Goal: Communication & Community: Answer question/provide support

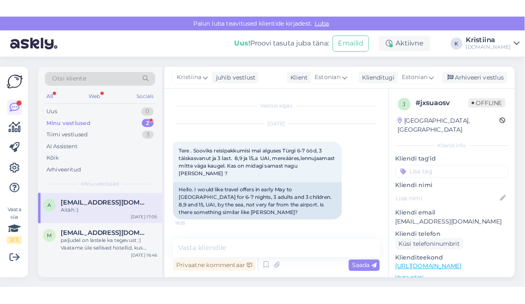
scroll to position [185, 0]
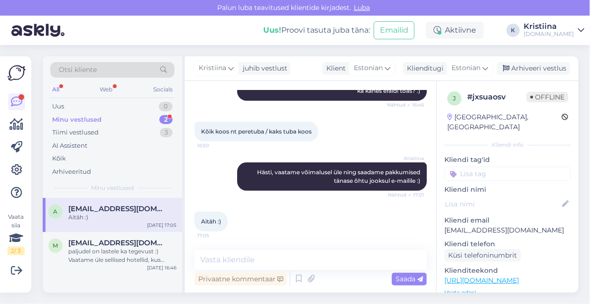
click at [113, 120] on div "Minu vestlused 2" at bounding box center [112, 119] width 124 height 13
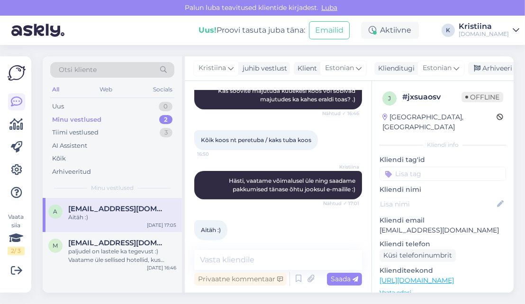
scroll to position [193, 0]
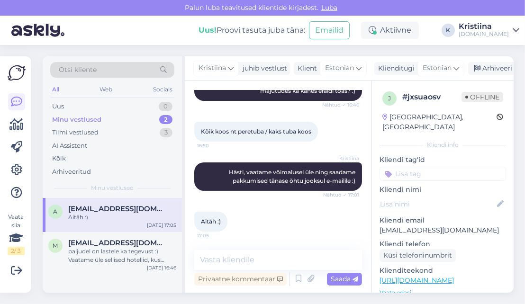
click at [112, 119] on div "Minu vestlused 2" at bounding box center [112, 119] width 124 height 13
click at [104, 103] on div "Uus 0" at bounding box center [112, 106] width 124 height 13
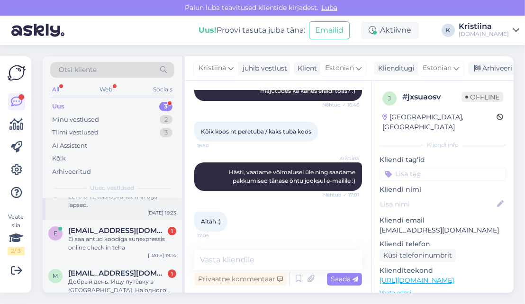
scroll to position [32, 0]
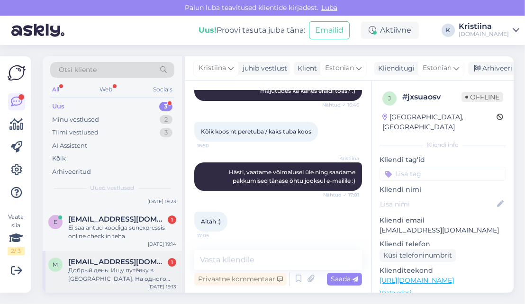
click at [124, 276] on div "Добрый день. Ищу путёвку в [GEOGRAPHIC_DATA]. На одного человека. Люблю хургаду…" at bounding box center [122, 275] width 108 height 17
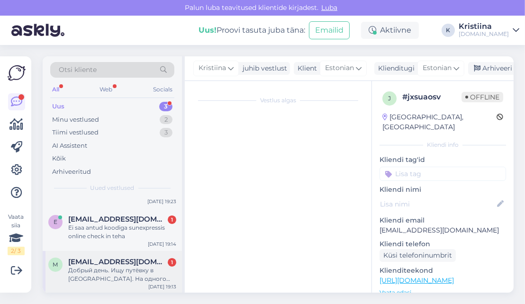
scroll to position [0, 0]
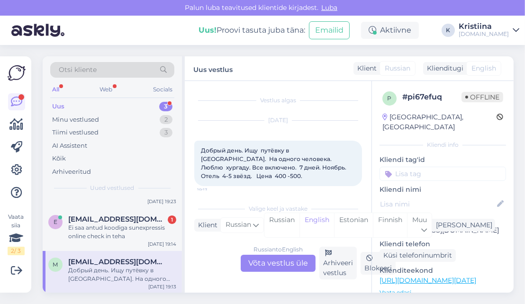
click at [277, 267] on div "Russian to English Võta vestlus üle" at bounding box center [278, 263] width 75 height 17
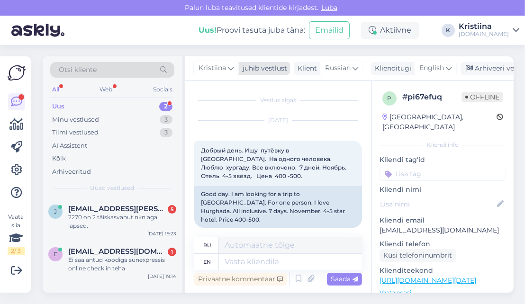
click at [212, 68] on span "Kristiina" at bounding box center [213, 68] width 28 height 10
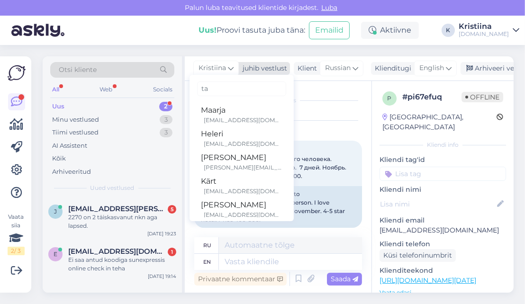
type input "tat"
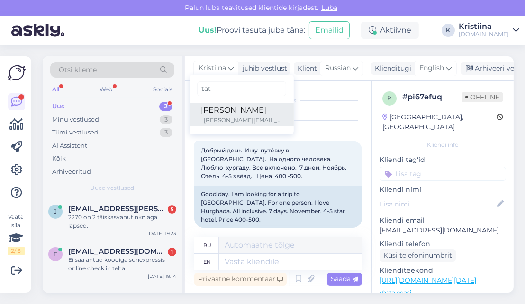
click at [229, 109] on div "[PERSON_NAME]" at bounding box center [242, 110] width 82 height 11
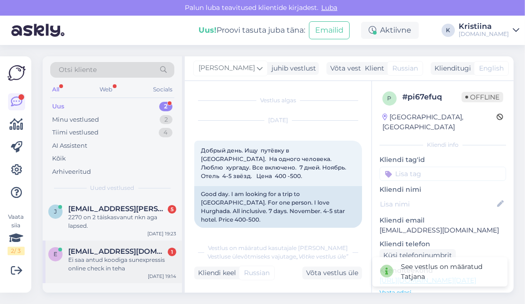
click at [119, 254] on span "[EMAIL_ADDRESS][DOMAIN_NAME]" at bounding box center [117, 252] width 99 height 9
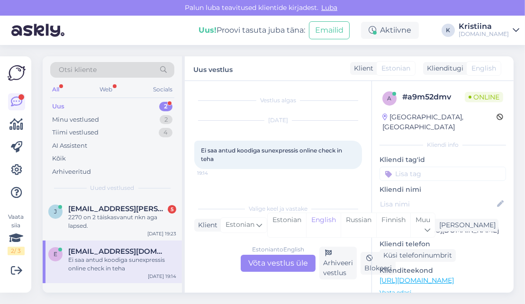
click at [282, 259] on div "Estonian to English Võta vestlus üle" at bounding box center [278, 263] width 75 height 17
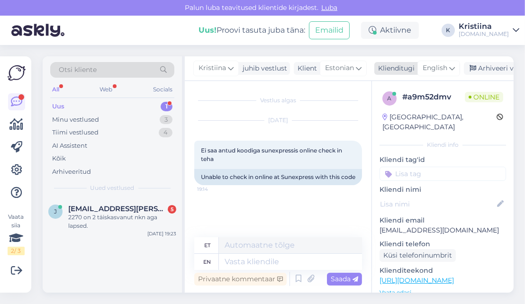
click at [435, 71] on span "English" at bounding box center [435, 68] width 25 height 10
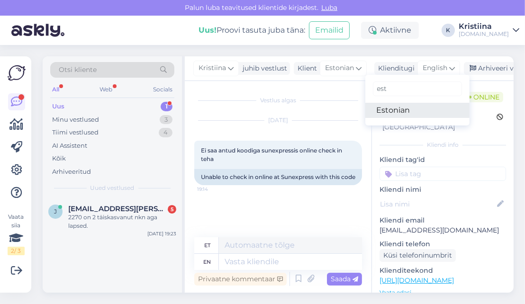
click at [410, 113] on link "Estonian" at bounding box center [418, 110] width 104 height 15
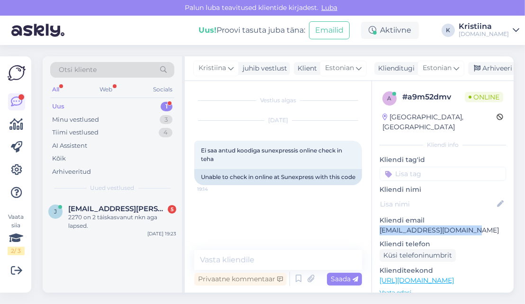
drag, startPoint x: 446, startPoint y: 222, endPoint x: 375, endPoint y: 224, distance: 71.2
click at [375, 224] on div "a # a9m52dmv Online [GEOGRAPHIC_DATA], [GEOGRAPHIC_DATA] Kliendi info Kliendi t…" at bounding box center [443, 281] width 142 height 400
copy p "[EMAIL_ADDRESS][DOMAIN_NAME]"
click at [271, 267] on textarea at bounding box center [278, 260] width 168 height 20
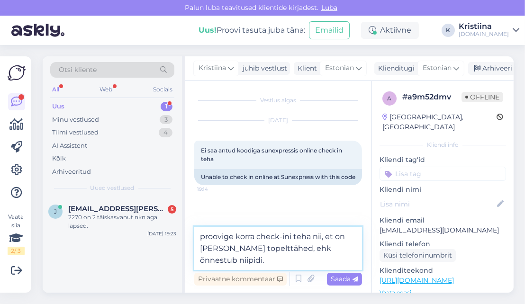
type textarea "proovige korra check-ini teha nii, et on [PERSON_NAME] topelttähed, ehk õnnestu…"
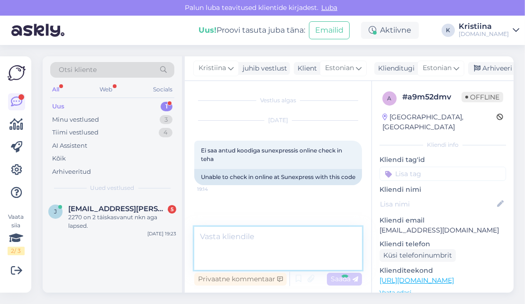
scroll to position [11, 0]
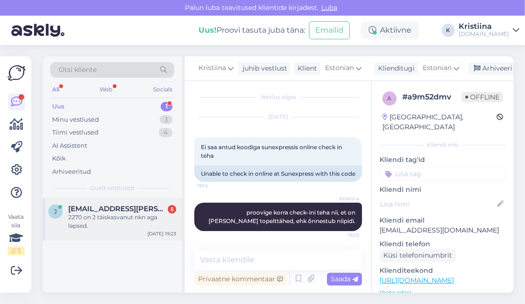
click at [108, 218] on div "2270 on 2 täiskasvanut nkn aga lapsed." at bounding box center [122, 221] width 108 height 17
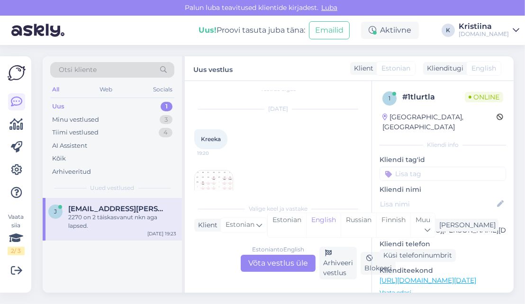
scroll to position [171, 0]
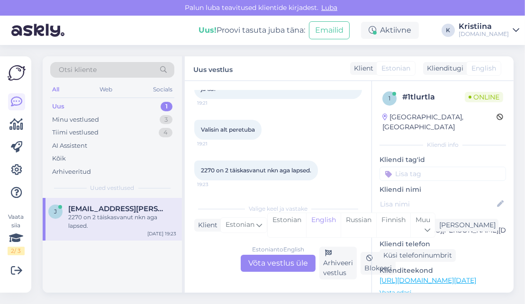
click at [296, 260] on div "Estonian to English Võta vestlus üle" at bounding box center [278, 263] width 75 height 17
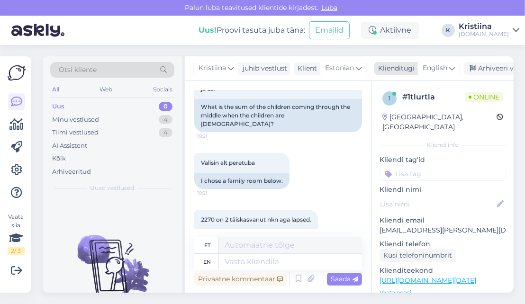
click at [438, 65] on span "English" at bounding box center [435, 68] width 25 height 10
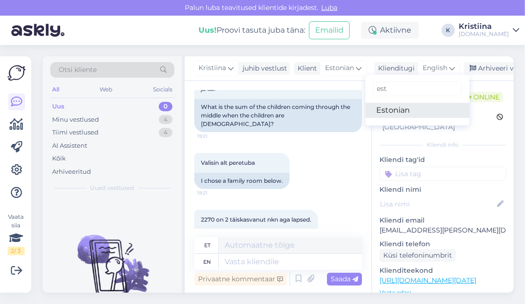
click at [413, 107] on link "Estonian" at bounding box center [418, 110] width 104 height 15
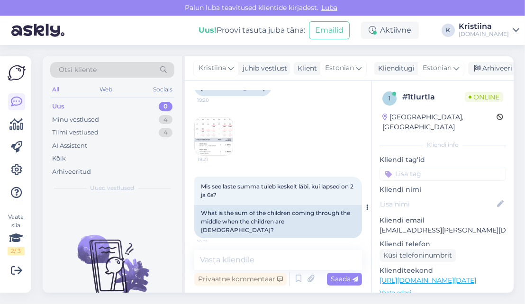
scroll to position [105, 0]
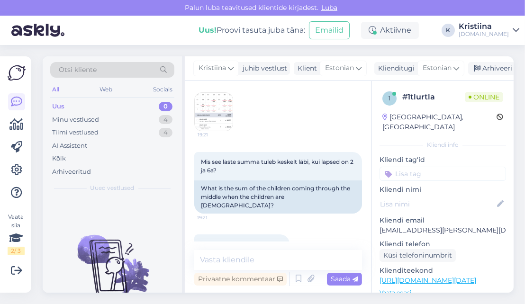
click at [212, 107] on img at bounding box center [214, 112] width 38 height 38
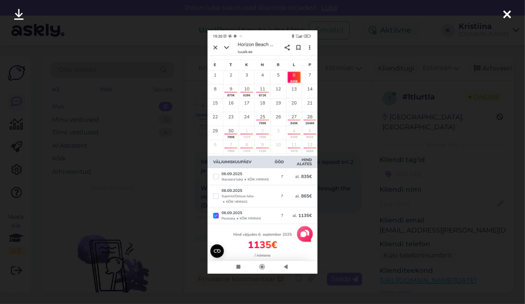
click at [504, 17] on icon at bounding box center [508, 15] width 8 height 12
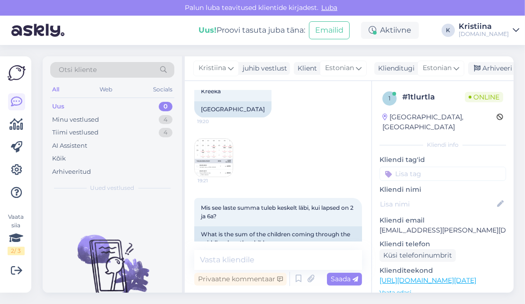
scroll to position [43, 0]
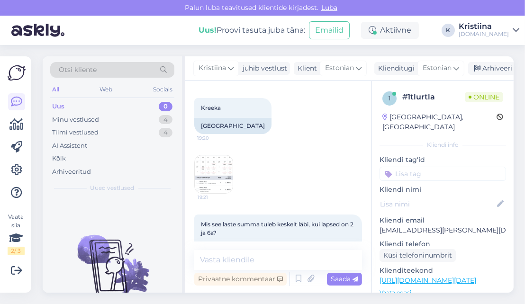
click at [226, 169] on img at bounding box center [214, 175] width 38 height 38
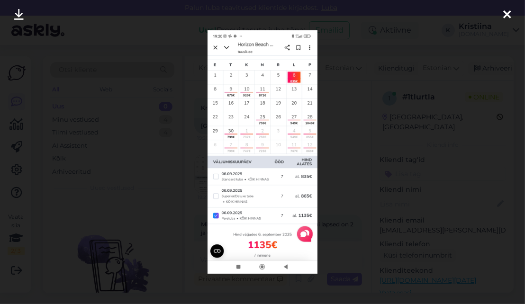
click at [508, 15] on icon at bounding box center [508, 15] width 8 height 12
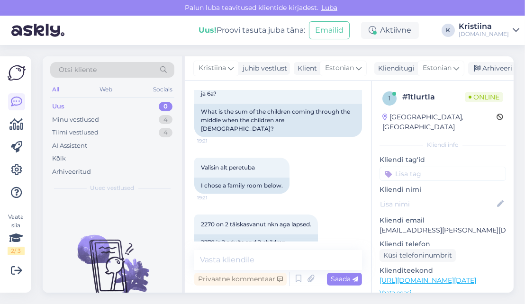
scroll to position [201, 0]
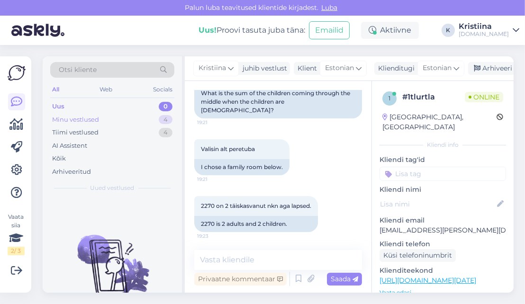
click at [115, 120] on div "Minu vestlused 4" at bounding box center [112, 119] width 124 height 13
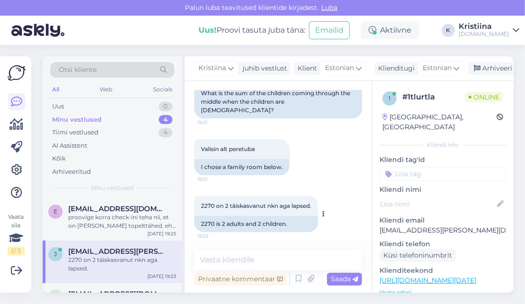
scroll to position [95, 0]
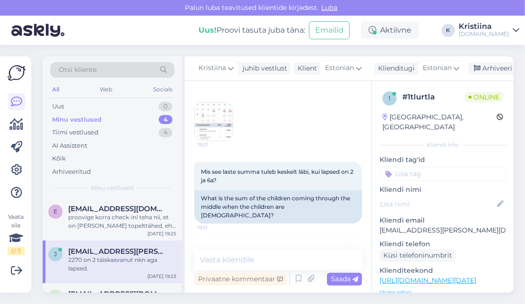
click at [217, 126] on img at bounding box center [214, 122] width 38 height 38
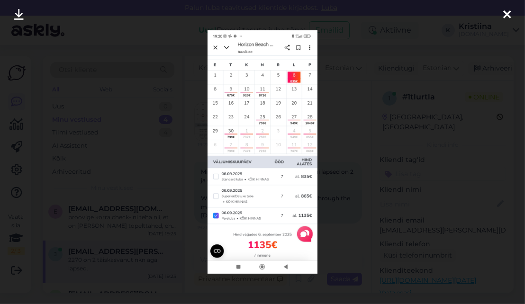
click at [508, 13] on icon at bounding box center [508, 15] width 8 height 12
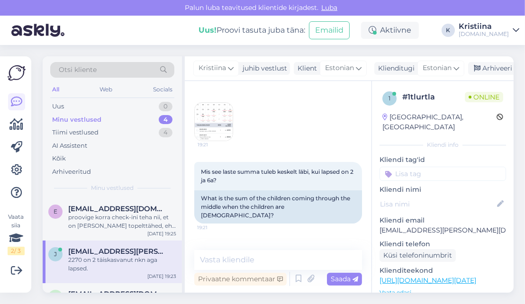
click at [212, 131] on img at bounding box center [214, 122] width 38 height 38
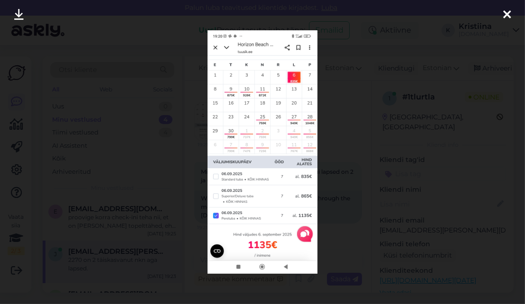
click at [504, 13] on icon at bounding box center [508, 15] width 8 height 12
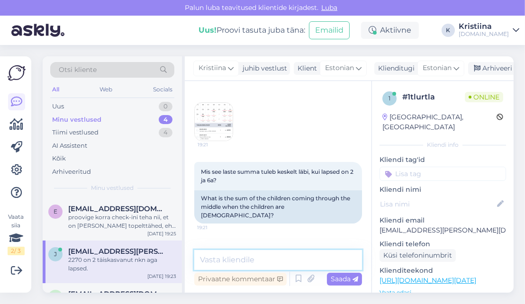
click at [254, 261] on textarea at bounding box center [278, 260] width 168 height 20
type textarea "T"
type textarea "e"
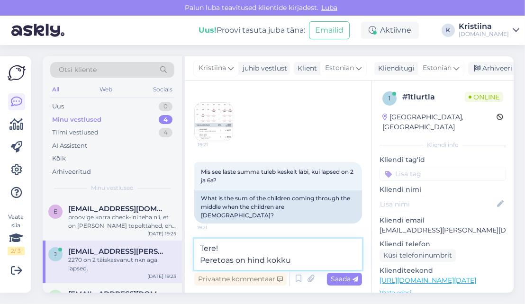
paste textarea "2892.29 €"
type textarea "Tere! Peretoas on hind kokku 2892.29 €"
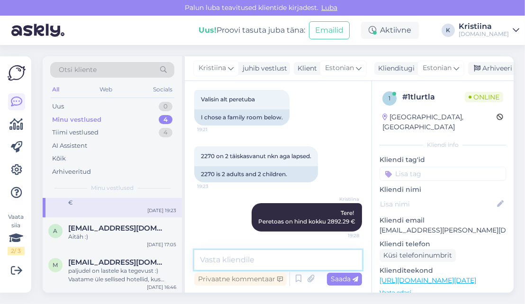
scroll to position [66, 0]
click at [122, 234] on div "Aitäh :)" at bounding box center [122, 236] width 108 height 9
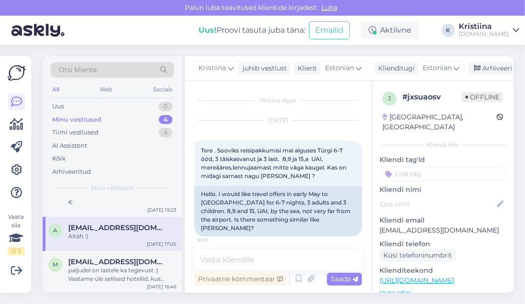
scroll to position [0, 0]
click at [137, 277] on div "paljudel on lastele ka tegevust :) Vaatame üle sellised hotellid, kus oleks ka …" at bounding box center [122, 275] width 108 height 17
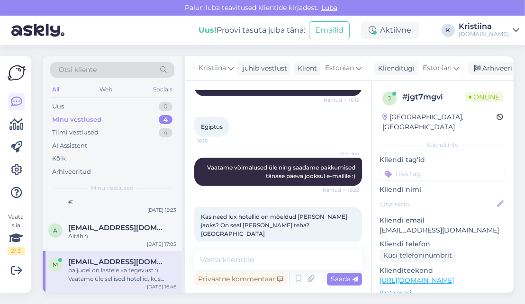
scroll to position [474, 0]
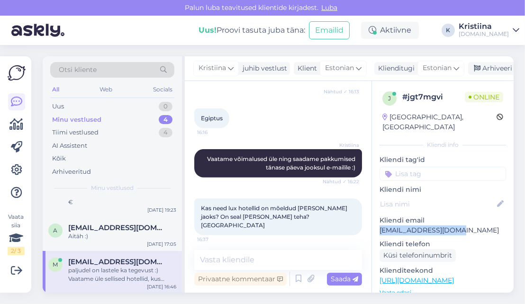
drag, startPoint x: 454, startPoint y: 221, endPoint x: 377, endPoint y: 220, distance: 77.8
click at [377, 220] on div "j # jgt7mgvi Online [GEOGRAPHIC_DATA], [GEOGRAPHIC_DATA] Kliendi info Kliendi t…" at bounding box center [443, 281] width 142 height 400
copy p "[EMAIL_ADDRESS][DOMAIN_NAME]"
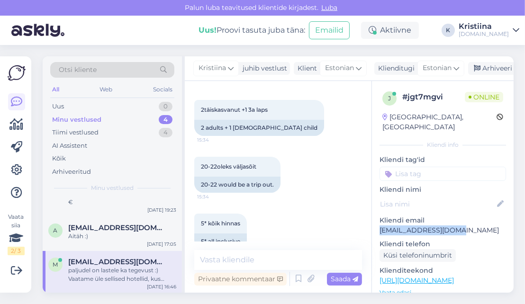
scroll to position [105, 0]
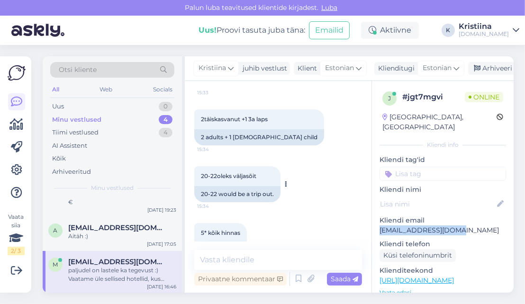
click at [227, 166] on div "20-22oleks väljasõit 15:34" at bounding box center [237, 176] width 86 height 20
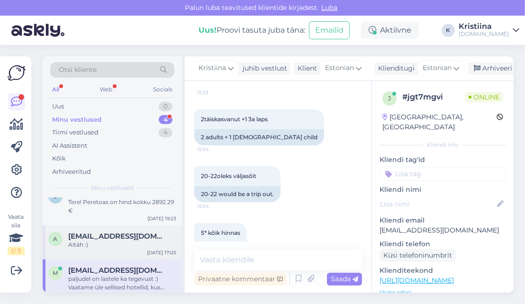
scroll to position [0, 0]
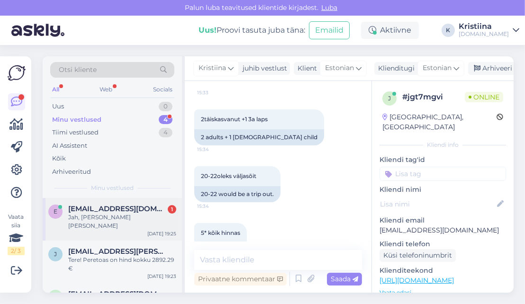
click at [114, 221] on div "Jah, [PERSON_NAME] [PERSON_NAME]" at bounding box center [122, 221] width 108 height 17
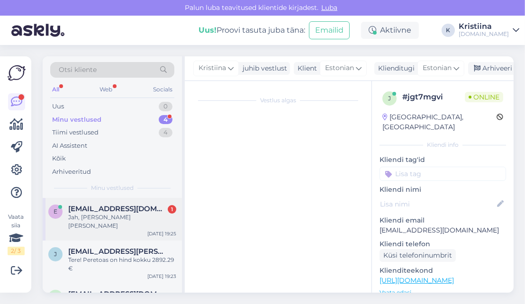
scroll to position [52, 0]
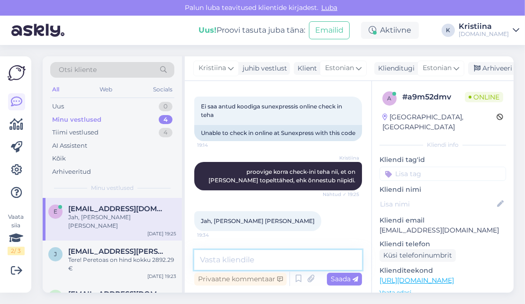
click at [232, 263] on textarea at bounding box center [278, 260] width 168 height 20
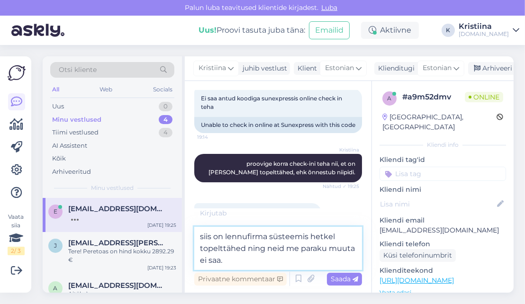
type textarea "siis on lennufirma süsteemis hetkel topelttähed ning neid me paraku muuta ei sa…"
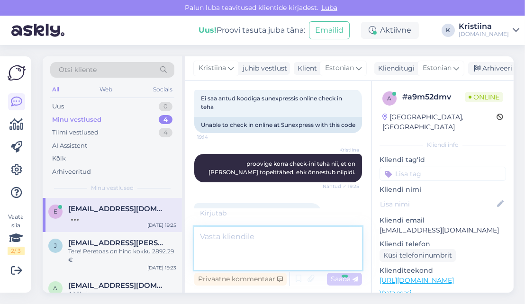
scroll to position [101, 0]
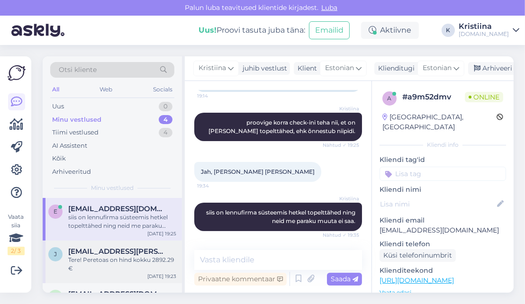
click at [142, 258] on div "Tere! Peretoas on hind kokku 2892.29 €" at bounding box center [122, 264] width 108 height 17
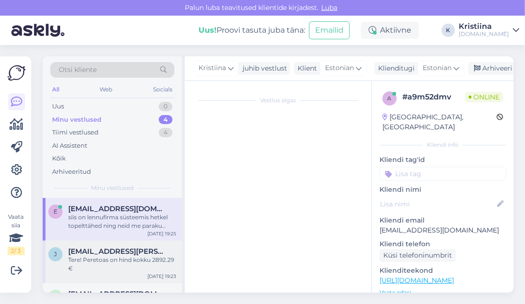
scroll to position [250, 0]
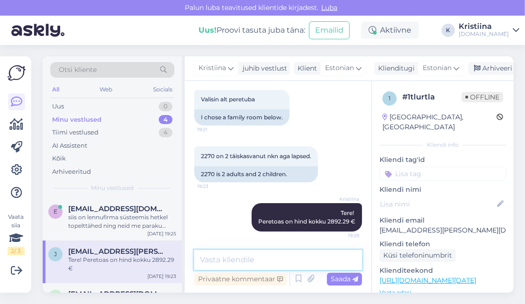
click at [267, 258] on textarea at bounding box center [278, 260] width 168 height 20
type textarea "Kas pakkumine sobib Teile? :)"
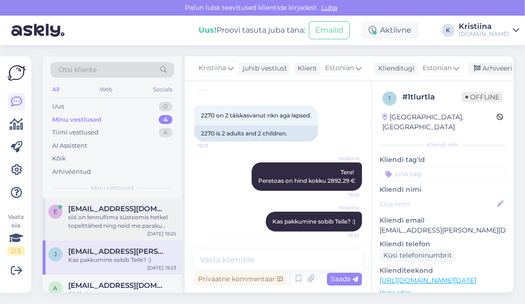
click at [134, 225] on div "siis on lennufirma süsteemis hetkel topelttähed ning neid me paraku muuta ei sa…" at bounding box center [122, 221] width 108 height 17
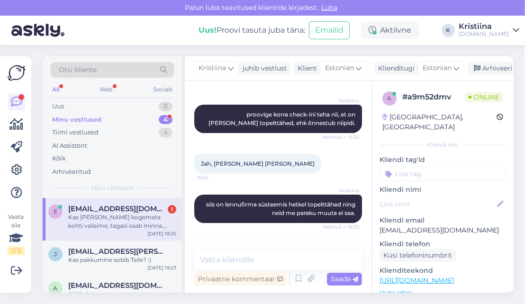
scroll to position [151, 0]
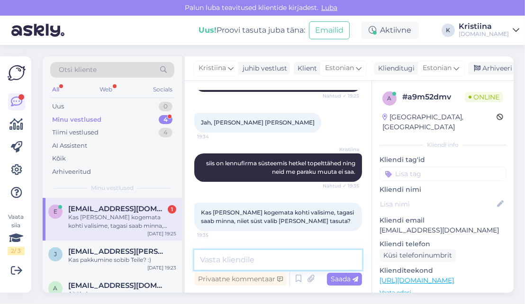
click at [244, 258] on textarea at bounding box center [278, 260] width 168 height 20
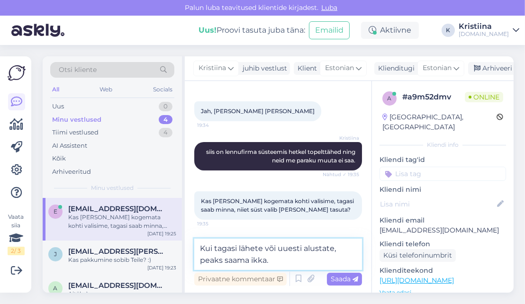
type textarea "Kui tagasi lähete või uuesti alustate, peaks saama ikka."
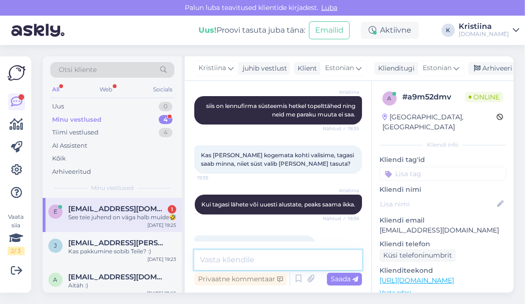
scroll to position [241, 0]
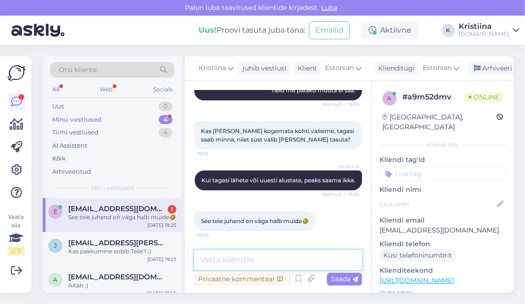
click at [239, 254] on textarea at bounding box center [278, 260] width 168 height 20
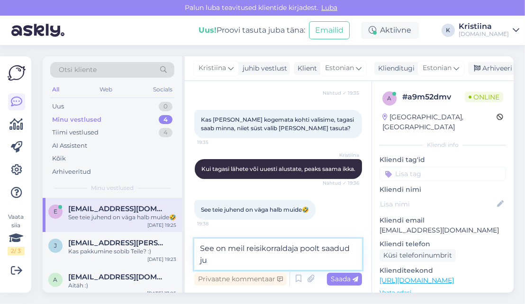
scroll to position [250, 0]
type textarea "See on meil reisikorraldaja poolt saadud juhend. :)"
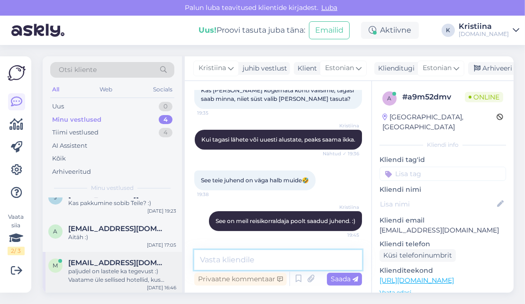
scroll to position [58, 0]
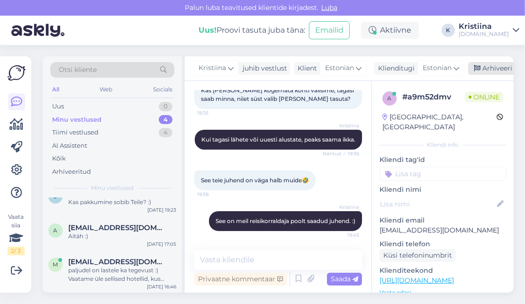
click at [484, 70] on div "Arhiveeri vestlus" at bounding box center [505, 68] width 73 height 13
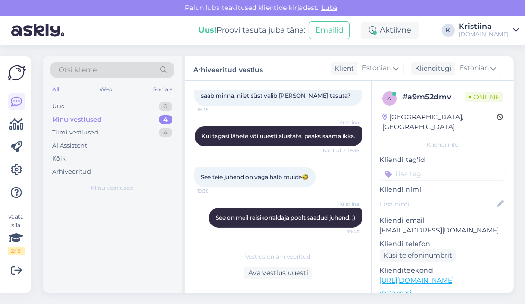
scroll to position [285, 0]
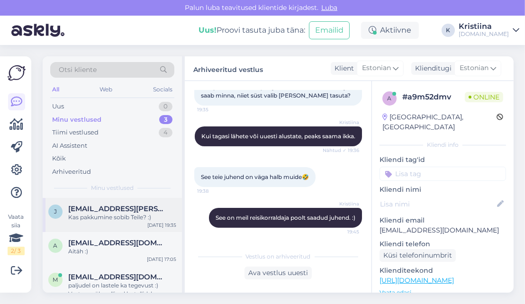
click at [105, 228] on div "[PERSON_NAME] [PERSON_NAME][EMAIL_ADDRESS][DOMAIN_NAME] Kas pakkumine sobib Tei…" at bounding box center [112, 215] width 139 height 34
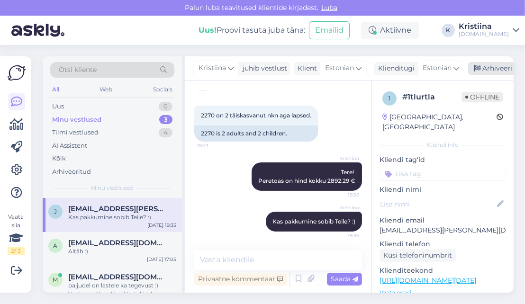
drag, startPoint x: 489, startPoint y: 70, endPoint x: 426, endPoint y: 100, distance: 69.6
click at [489, 70] on div "Arhiveeri vestlus" at bounding box center [505, 68] width 73 height 13
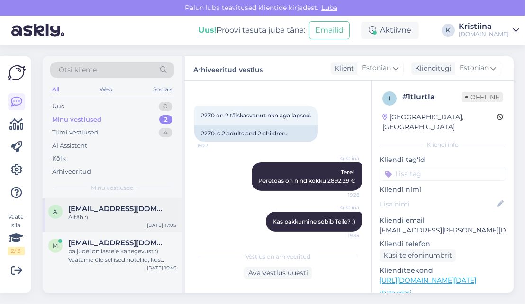
click at [101, 213] on div "Aitäh :)" at bounding box center [122, 217] width 108 height 9
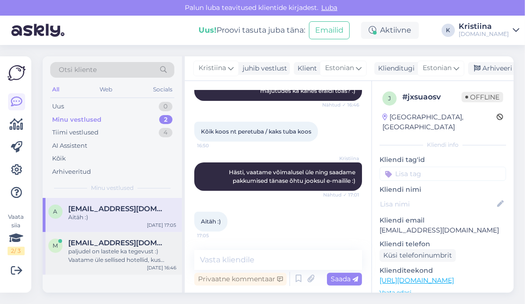
click at [103, 248] on div "paljudel on lastele ka tegevust :) Vaatame üle sellised hotellid, kus oleks ka …" at bounding box center [122, 256] width 108 height 17
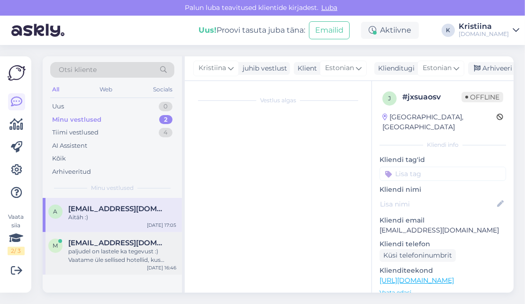
scroll to position [560, 0]
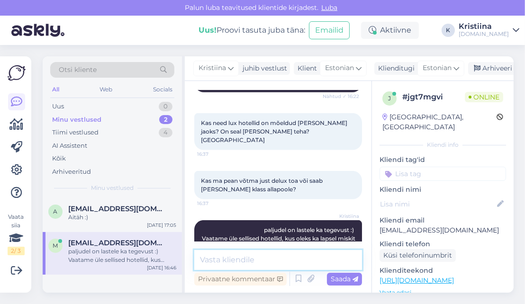
click at [257, 259] on textarea at bounding box center [278, 260] width 168 height 20
type textarea "Pakkumine on saadetud Teile e-mailile :)"
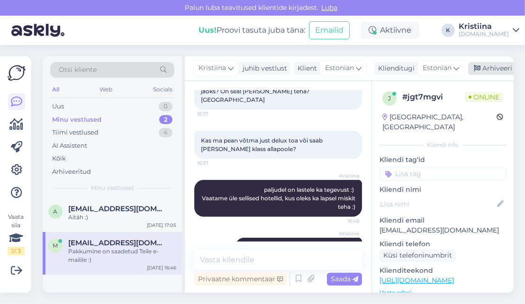
click at [489, 70] on div "Arhiveeri vestlus" at bounding box center [505, 68] width 73 height 13
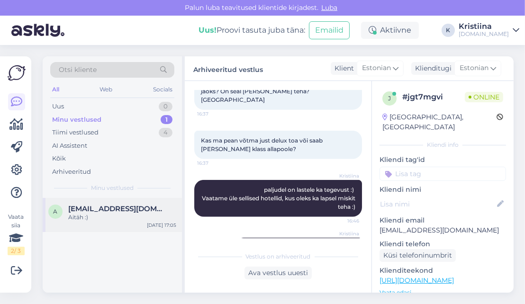
click at [122, 205] on span "[EMAIL_ADDRESS][DOMAIN_NAME]" at bounding box center [117, 209] width 99 height 9
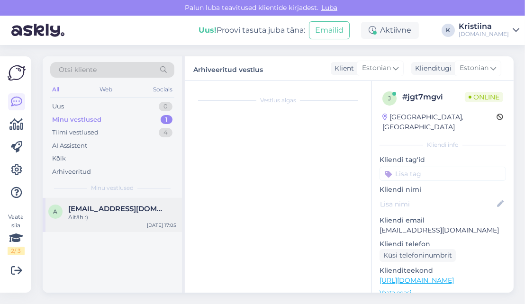
scroll to position [193, 0]
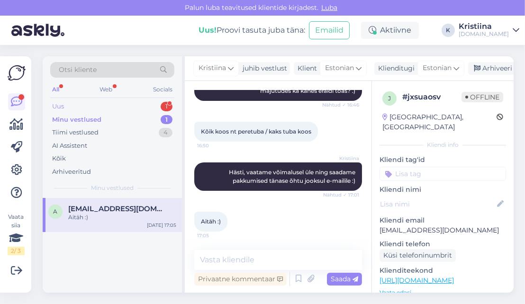
click at [112, 106] on div "Uus 1" at bounding box center [112, 106] width 124 height 13
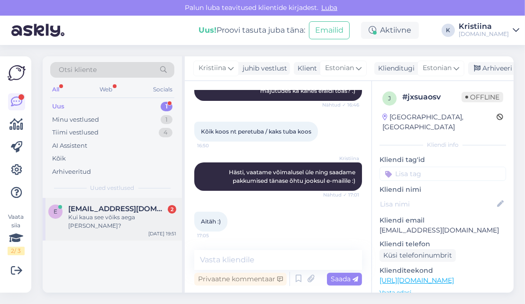
click at [110, 207] on span "[EMAIL_ADDRESS][DOMAIN_NAME]" at bounding box center [117, 209] width 99 height 9
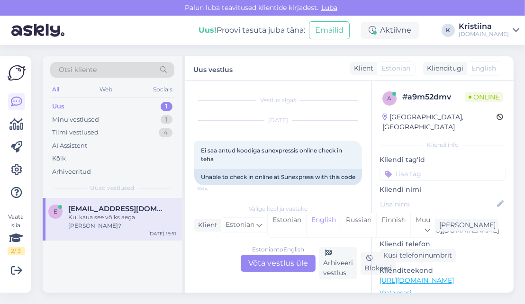
scroll to position [423, 0]
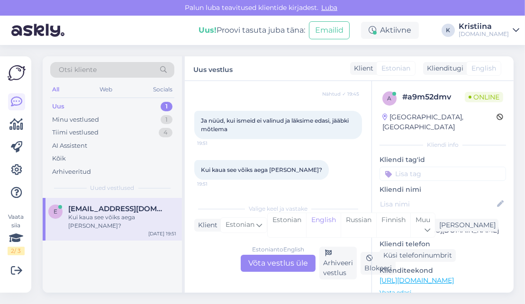
click at [279, 267] on div "Estonian to English Võta vestlus üle" at bounding box center [278, 263] width 75 height 17
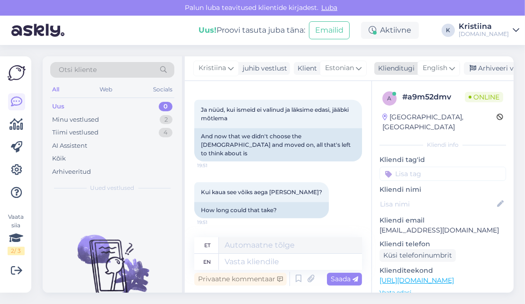
click at [436, 72] on div "English" at bounding box center [439, 68] width 43 height 15
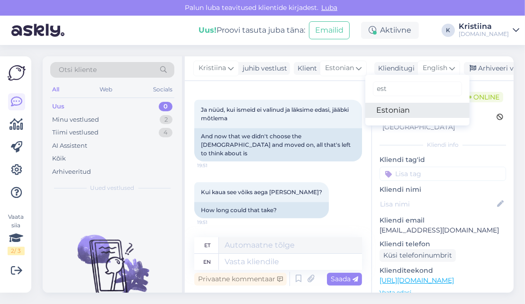
click at [410, 110] on link "Estonian" at bounding box center [418, 110] width 104 height 15
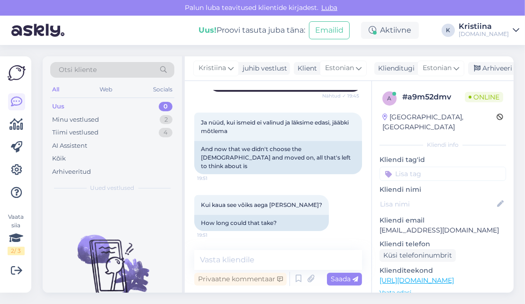
scroll to position [469, 0]
click at [264, 255] on textarea at bounding box center [278, 260] width 168 height 20
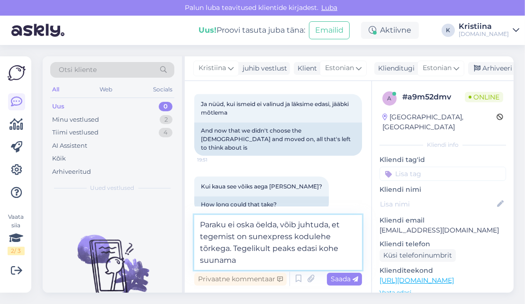
type textarea "Paraku ei oska öelda, võib juhtuda, et tegemist on sunexpress kodulehe tõrkega.…"
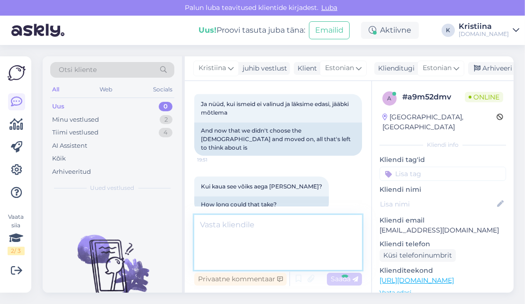
scroll to position [527, 0]
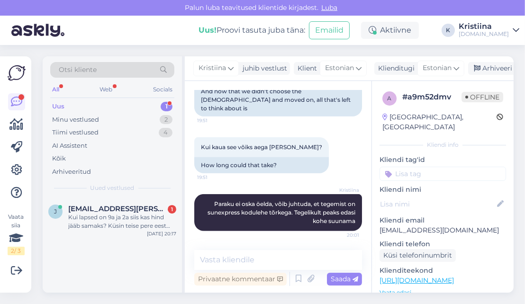
click at [132, 104] on div "Uus 1" at bounding box center [112, 106] width 124 height 13
click at [126, 216] on div "Kui lapsed on 9a ja 2a siis kas hind jääb samaks? Küsin teise pere eest nüüd." at bounding box center [122, 221] width 108 height 17
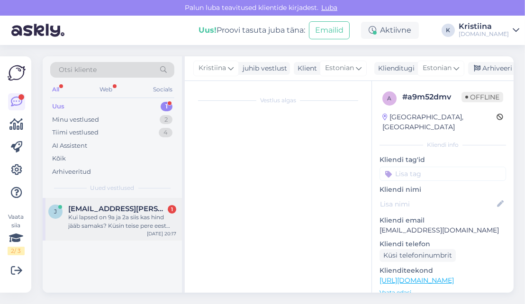
scroll to position [391, 0]
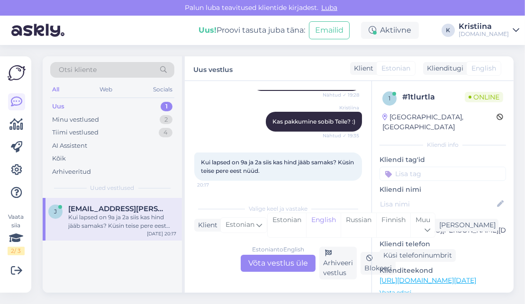
click at [272, 267] on div "Estonian to English Võta vestlus üle" at bounding box center [278, 263] width 75 height 17
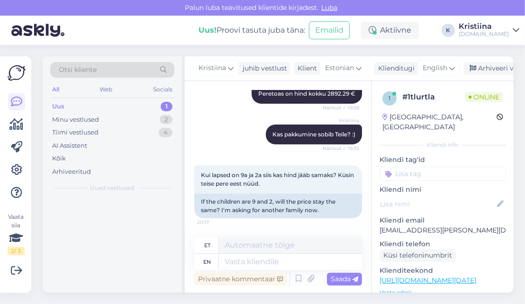
scroll to position [377, 0]
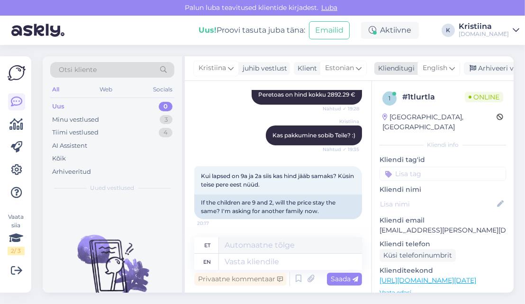
click at [444, 70] on span "English" at bounding box center [435, 68] width 25 height 10
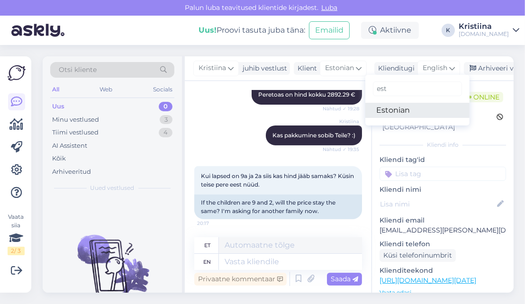
click at [415, 108] on link "Estonian" at bounding box center [418, 110] width 104 height 15
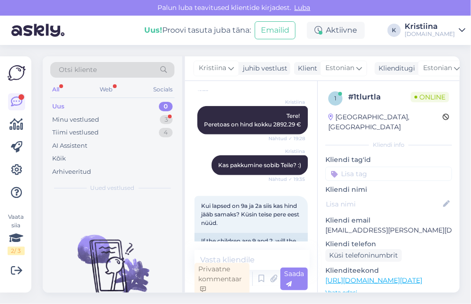
scroll to position [459, 0]
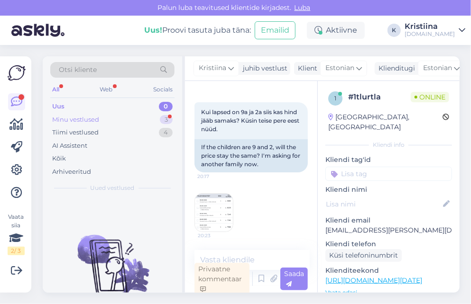
click at [131, 117] on div "Minu vestlused 3" at bounding box center [112, 119] width 124 height 13
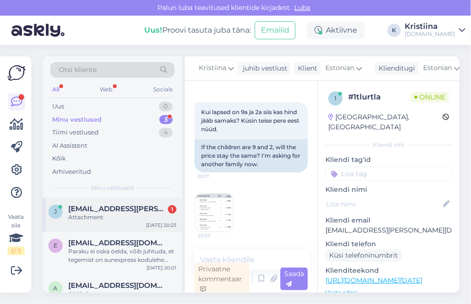
click at [108, 212] on span "[EMAIL_ADDRESS][PERSON_NAME][DOMAIN_NAME]" at bounding box center [117, 209] width 99 height 9
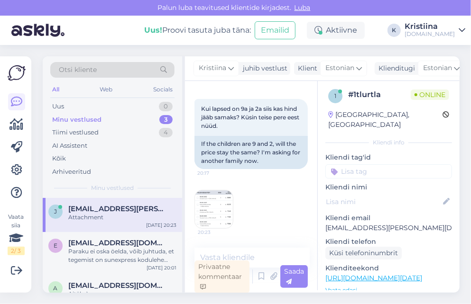
click at [212, 206] on img at bounding box center [214, 210] width 38 height 38
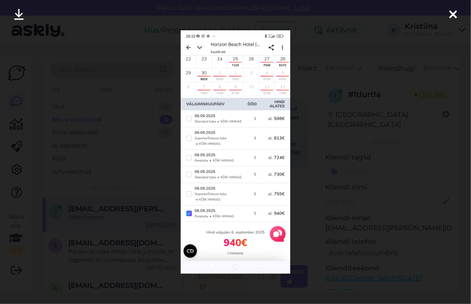
click at [452, 14] on icon at bounding box center [453, 15] width 8 height 12
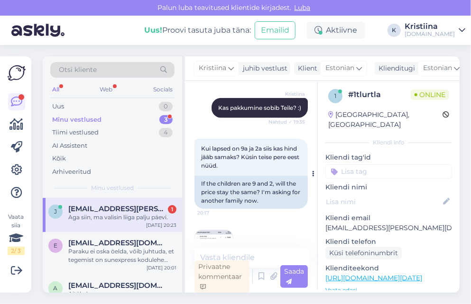
scroll to position [525, 0]
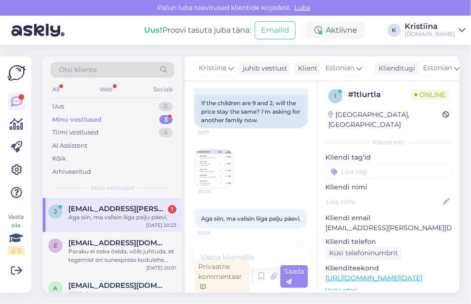
click at [212, 170] on img at bounding box center [214, 169] width 38 height 38
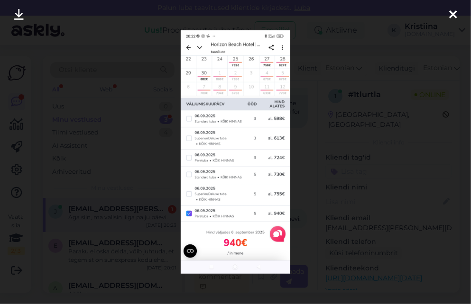
click at [457, 15] on div at bounding box center [452, 15] width 19 height 30
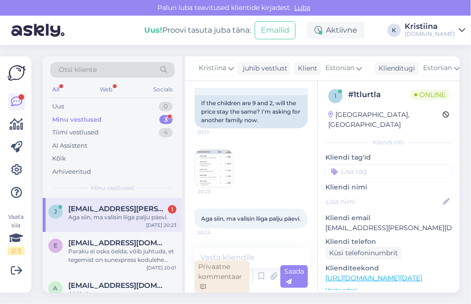
click at [231, 261] on div "Privaatne kommentaar" at bounding box center [221, 277] width 55 height 33
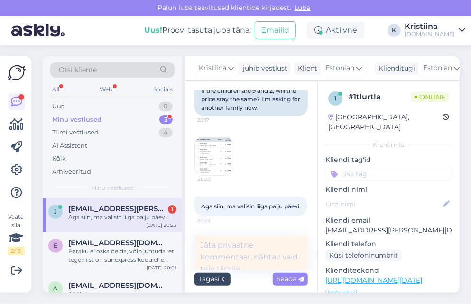
click at [203, 282] on div "Tagasi" at bounding box center [212, 279] width 36 height 13
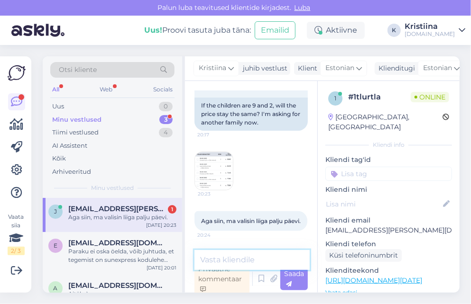
click at [249, 258] on textarea at bounding box center [251, 260] width 115 height 20
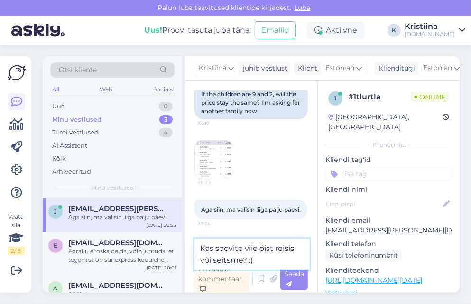
type textarea "Kas soovite viie öist reisis või seitsme? :)"
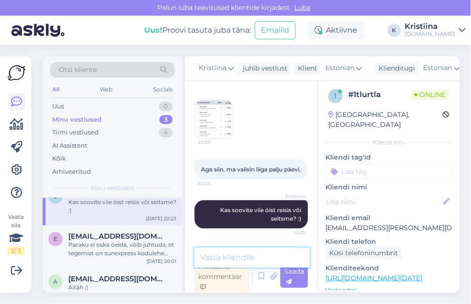
scroll to position [24, 0]
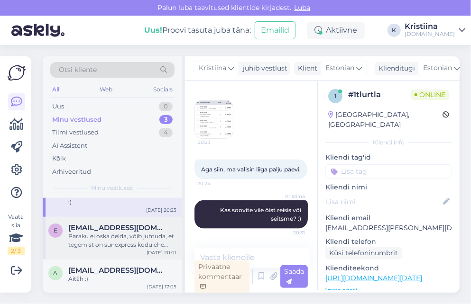
click at [134, 234] on div "Paraku ei oska öelda, võib juhtuda, et tegemist on sunexpress kodulehe tõrkega.…" at bounding box center [122, 240] width 108 height 17
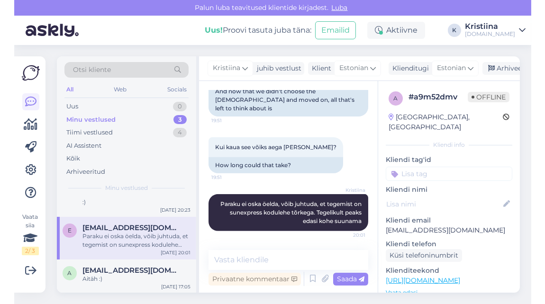
scroll to position [0, 0]
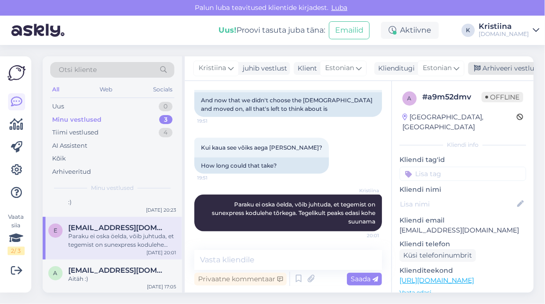
click at [517, 62] on div "Arhiveeri vestlus" at bounding box center [505, 68] width 73 height 13
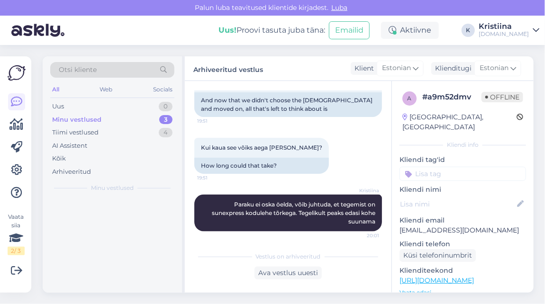
scroll to position [505, 0]
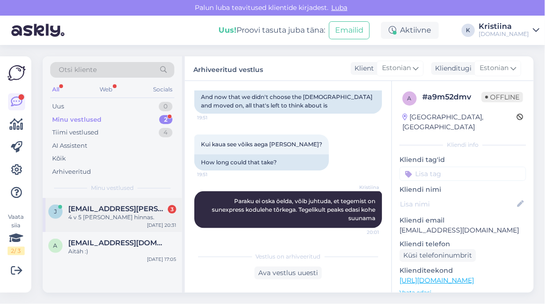
click at [103, 215] on div "4 v 5 [PERSON_NAME] hinnas." at bounding box center [122, 217] width 108 height 9
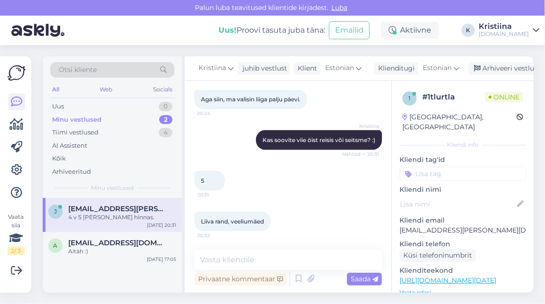
scroll to position [619, 0]
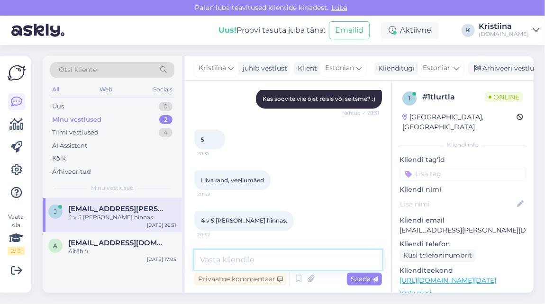
click at [263, 258] on textarea at bounding box center [288, 260] width 188 height 20
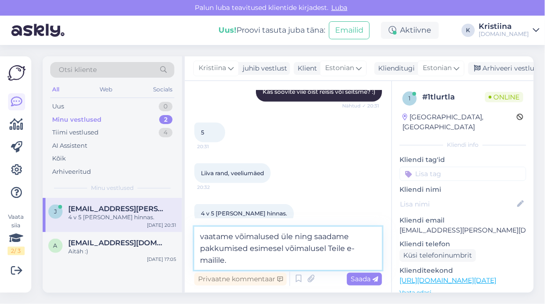
type textarea "vaatame võimalused üle ning saadame pakkumised esimesel võimalusel Teile e-mail…"
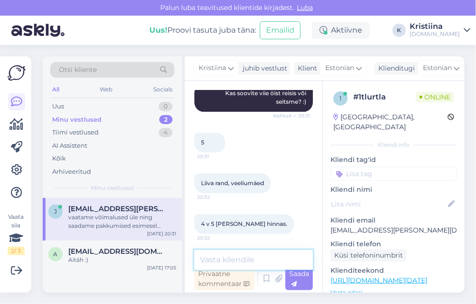
scroll to position [746, 0]
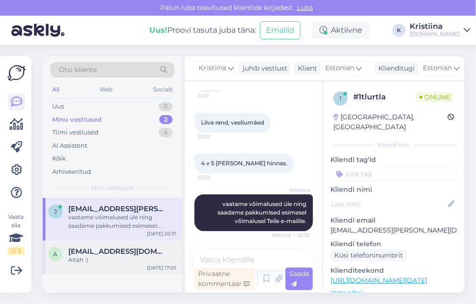
click at [111, 251] on span "[EMAIL_ADDRESS][DOMAIN_NAME]" at bounding box center [117, 252] width 99 height 9
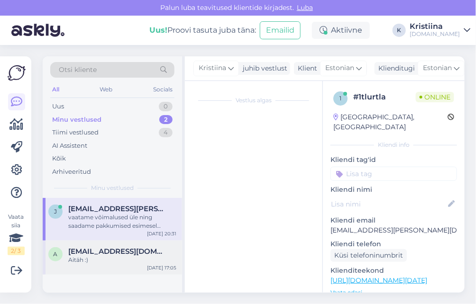
scroll to position [253, 0]
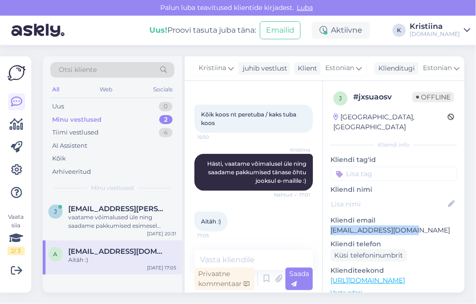
drag, startPoint x: 411, startPoint y: 223, endPoint x: 329, endPoint y: 223, distance: 81.6
click at [329, 223] on div "j # jxsuaosv Offline [GEOGRAPHIC_DATA], [GEOGRAPHIC_DATA] Kliendi info Kliendi …" at bounding box center [394, 281] width 142 height 400
copy p "[EMAIL_ADDRESS][DOMAIN_NAME]"
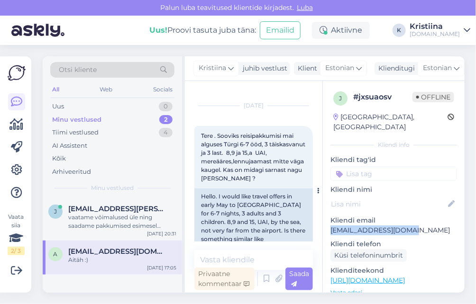
scroll to position [0, 0]
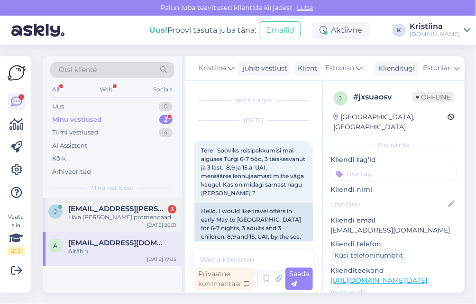
click at [120, 212] on span "[EMAIL_ADDRESS][PERSON_NAME][DOMAIN_NAME]" at bounding box center [117, 209] width 99 height 9
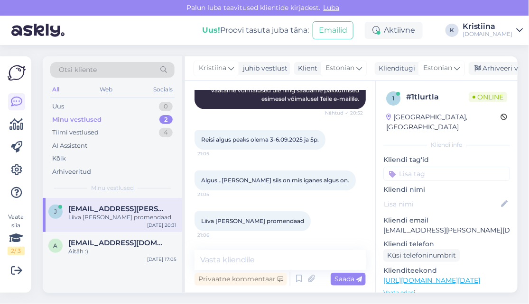
scroll to position [791, 0]
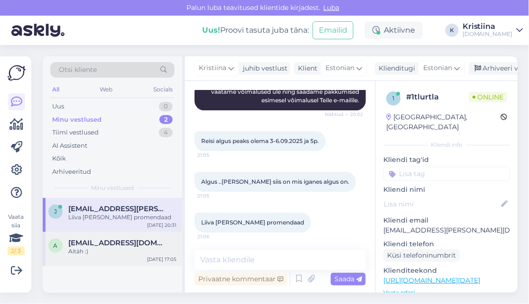
click at [103, 255] on div "Aitäh :)" at bounding box center [122, 252] width 108 height 9
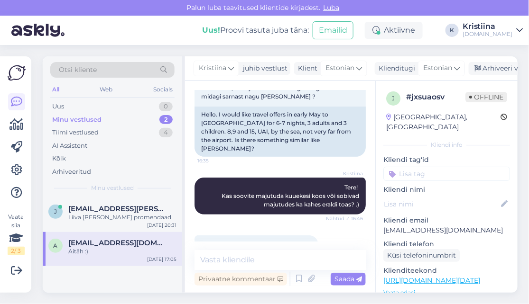
scroll to position [27, 0]
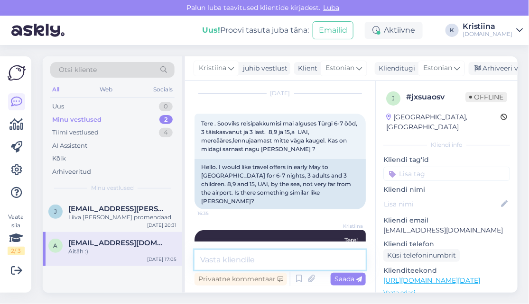
click at [241, 262] on textarea at bounding box center [279, 260] width 171 height 20
type textarea "Pakkumised on edastatud Teile e-mailile :)"
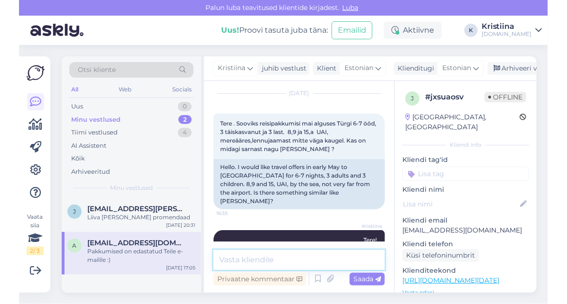
scroll to position [226, 0]
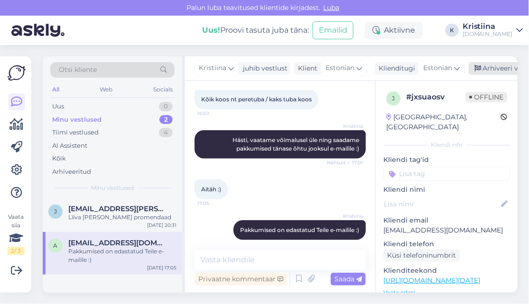
click at [500, 68] on div "Arhiveeri vestlus" at bounding box center [505, 68] width 73 height 13
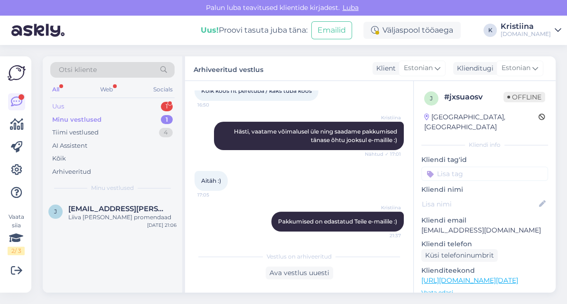
click at [119, 105] on div "Uus 1" at bounding box center [112, 106] width 124 height 13
click at [105, 120] on div "Minu vestlused 1" at bounding box center [112, 119] width 124 height 13
click at [109, 221] on div "Liiva [PERSON_NAME] promendaad" at bounding box center [122, 217] width 108 height 9
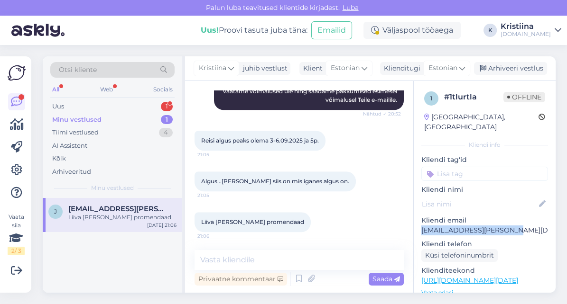
drag, startPoint x: 518, startPoint y: 224, endPoint x: 433, endPoint y: 221, distance: 84.9
click at [414, 220] on div "1 # 1tlurtla Offline [GEOGRAPHIC_DATA], [GEOGRAPHIC_DATA] Kliendi info Kliendi …" at bounding box center [485, 281] width 142 height 400
copy p "[EMAIL_ADDRESS][PERSON_NAME][DOMAIN_NAME]"
click at [266, 176] on div "Algus ..[PERSON_NAME] siis on mis iganes algus on. 21:05" at bounding box center [274, 182] width 161 height 20
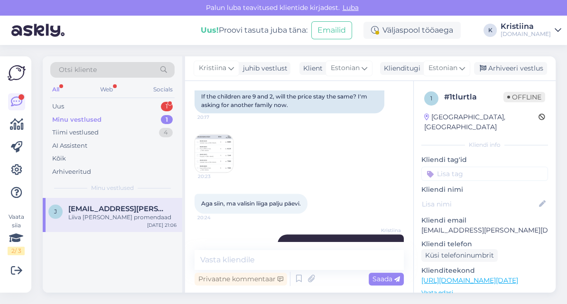
scroll to position [361, 0]
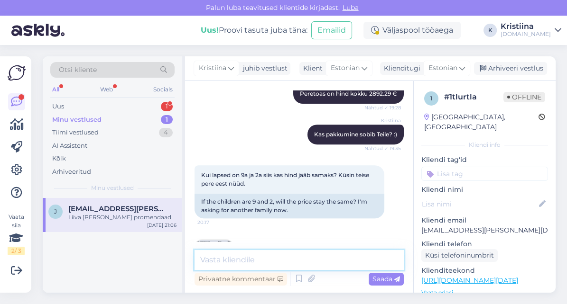
click at [251, 264] on textarea at bounding box center [298, 260] width 209 height 20
type textarea "Pakkumised on edastatud Teile e-mailile."
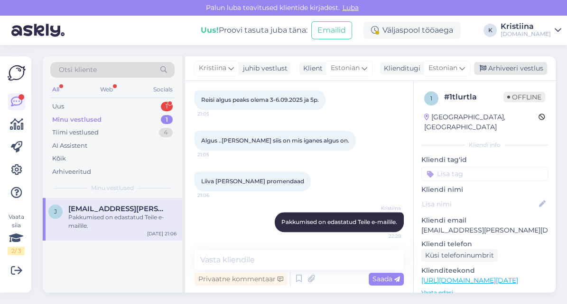
click at [528, 71] on div "Arhiveeri vestlus" at bounding box center [510, 68] width 73 height 13
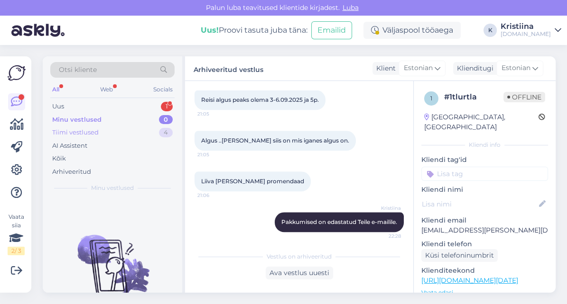
click at [122, 136] on div "Tiimi vestlused 4" at bounding box center [112, 132] width 124 height 13
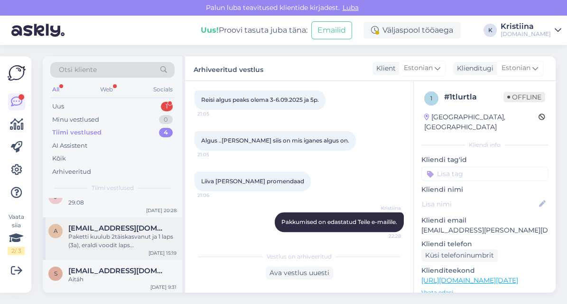
scroll to position [58, 0]
click at [127, 239] on div "Paketti kuulub 2täiskasvanut ja 1 laps (3a), eraldi voodit laps [PERSON_NAME]." at bounding box center [122, 240] width 108 height 17
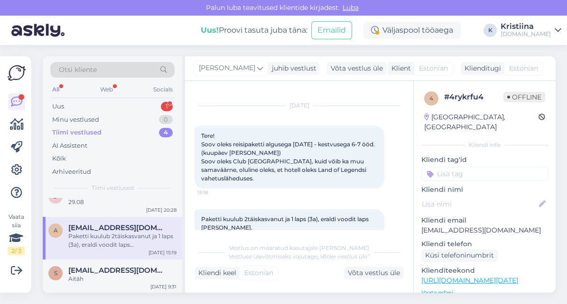
scroll to position [0, 0]
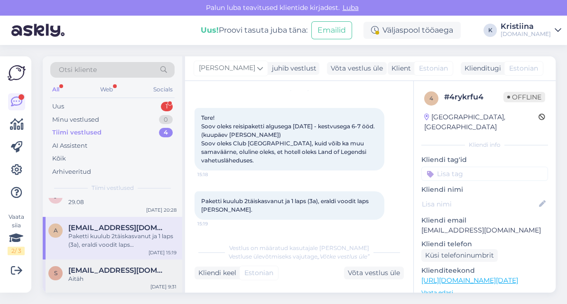
click at [112, 283] on div "Aitäh" at bounding box center [122, 279] width 108 height 9
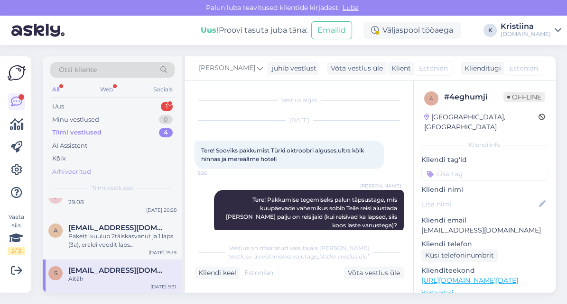
click at [95, 172] on div "Arhiveeritud" at bounding box center [112, 172] width 124 height 13
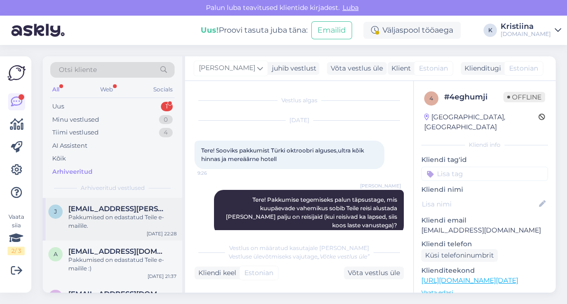
click at [101, 221] on div "Pakkumised on edastatud Teile e-mailile." at bounding box center [122, 221] width 108 height 17
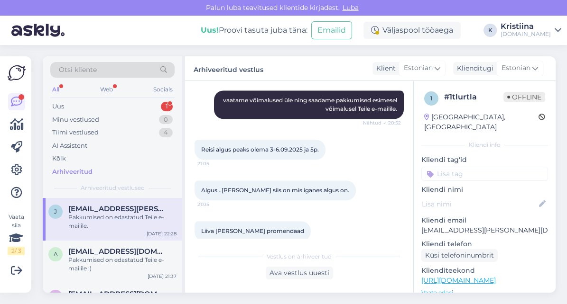
scroll to position [827, 0]
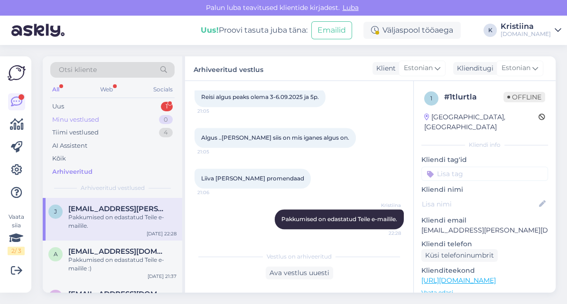
click at [114, 121] on div "Minu vestlused 0" at bounding box center [112, 119] width 124 height 13
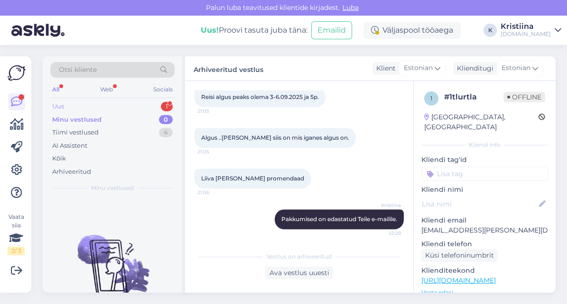
click at [109, 110] on div "Uus 1" at bounding box center [112, 106] width 124 height 13
